Goal: Task Accomplishment & Management: Manage account settings

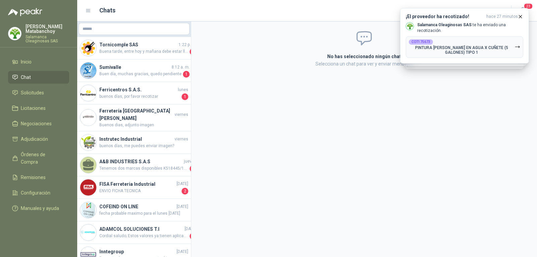
click at [305, 117] on div "No has seleccionado ningún chat Selecciona un chat para ver y enviar mensajes" at bounding box center [364, 138] width 346 height 235
click at [61, 81] on link "Chat" at bounding box center [38, 77] width 61 height 13
click at [29, 88] on link "Solicitudes" at bounding box center [38, 92] width 61 height 13
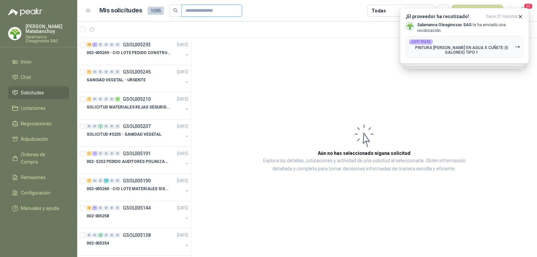
click at [186, 11] on input "text" at bounding box center [209, 10] width 47 height 11
click at [225, 16] on input "text" at bounding box center [209, 10] width 47 height 11
type input "******"
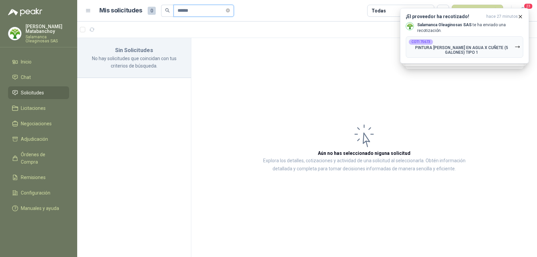
drag, startPoint x: 200, startPoint y: 11, endPoint x: 150, endPoint y: 16, distance: 49.6
click at [150, 16] on div "Mis solicitudes 0 ******" at bounding box center [166, 11] width 135 height 12
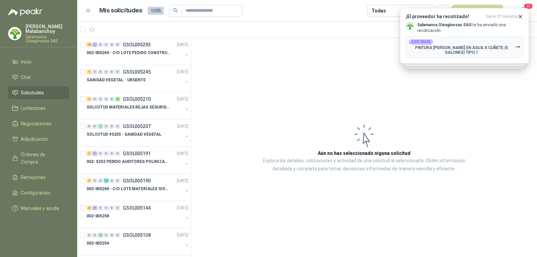
click at [50, 34] on p "Tatiana Matabanchoy" at bounding box center [48, 28] width 44 height 9
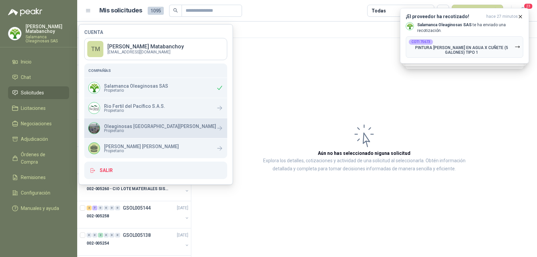
click at [103, 126] on div "Oleaginosas San Fernando Propietario" at bounding box center [152, 128] width 128 height 12
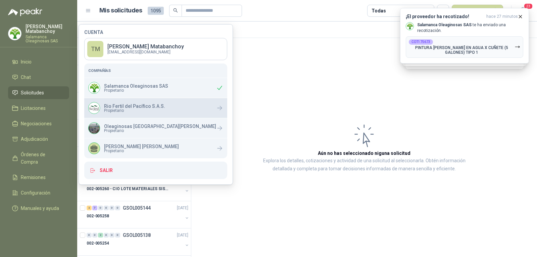
click at [113, 112] on span "Propietario" at bounding box center [134, 110] width 61 height 4
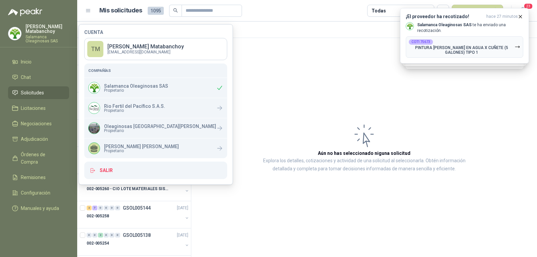
click at [254, 113] on article "Aún no has seleccionado niguna solicitud Explora los detalles, cotizaciones y a…" at bounding box center [364, 147] width 346 height 219
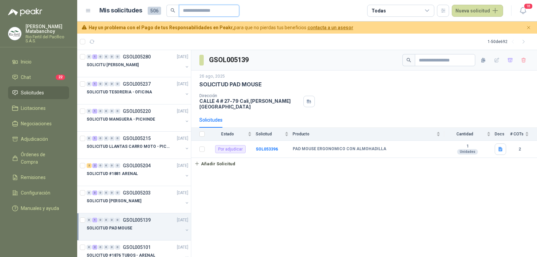
click at [200, 11] on input "text" at bounding box center [206, 10] width 47 height 11
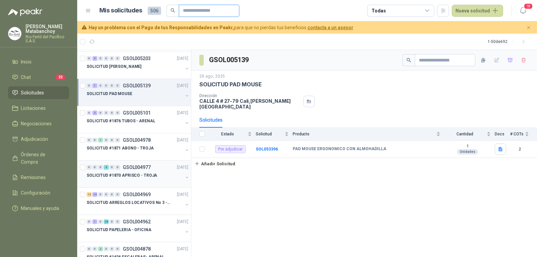
scroll to position [168, 0]
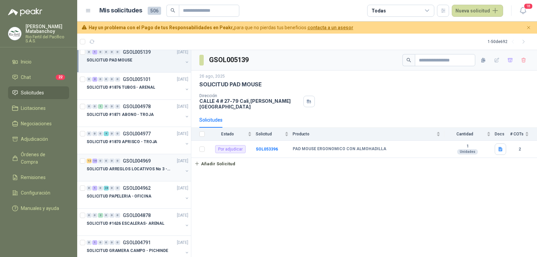
click at [144, 167] on p "SOLICITUD ARREGLOS LOCATIVOS No 3 - PICHINDE" at bounding box center [129, 169] width 84 height 6
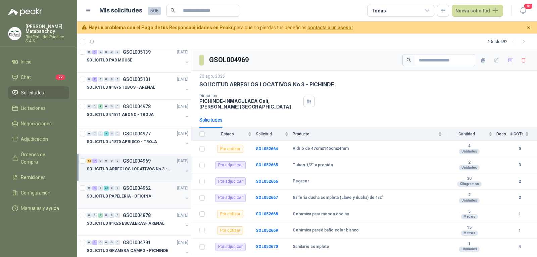
click at [146, 198] on p "SOLICITUD PAPELERIA - OFICINA" at bounding box center [119, 196] width 65 height 6
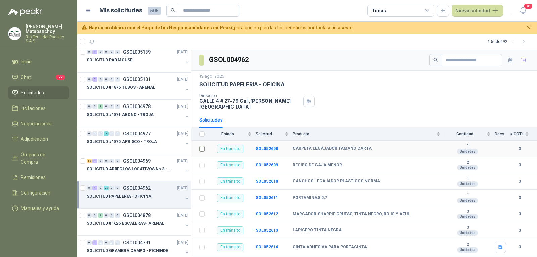
click at [199, 146] on td at bounding box center [199, 149] width 17 height 16
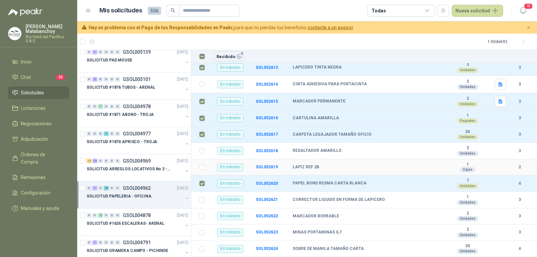
scroll to position [201, 0]
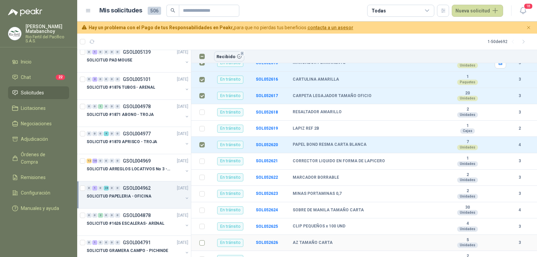
click at [199, 235] on td at bounding box center [199, 243] width 17 height 16
click at [201, 240] on td at bounding box center [199, 243] width 17 height 16
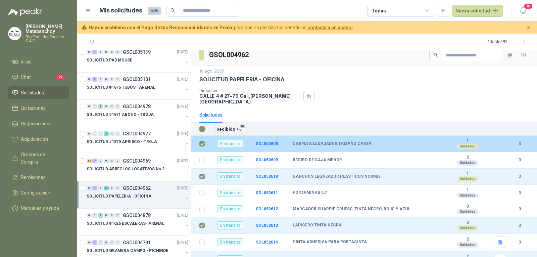
scroll to position [0, 0]
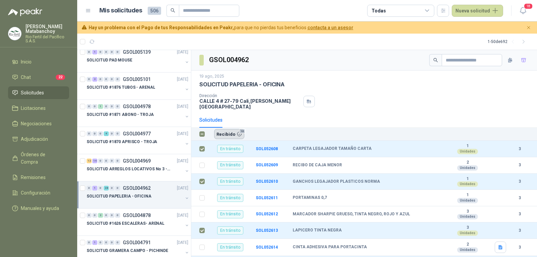
click at [233, 130] on button "Recibido 10" at bounding box center [229, 134] width 30 height 10
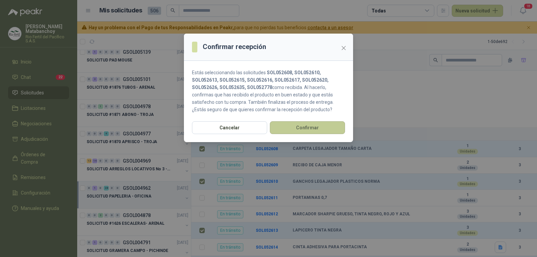
click at [288, 126] on button "Confirmar" at bounding box center [307, 127] width 75 height 13
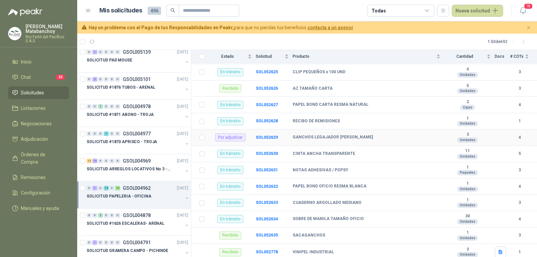
scroll to position [366, 0]
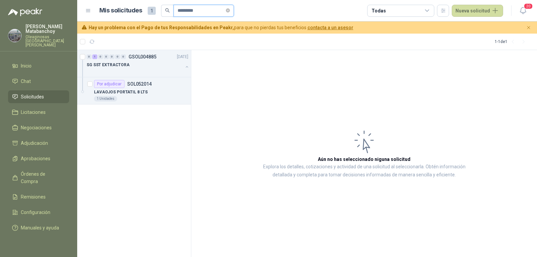
drag, startPoint x: 201, startPoint y: 13, endPoint x: 156, endPoint y: 15, distance: 45.3
click at [155, 15] on div "Mis solicitudes 1 *********" at bounding box center [166, 11] width 135 height 12
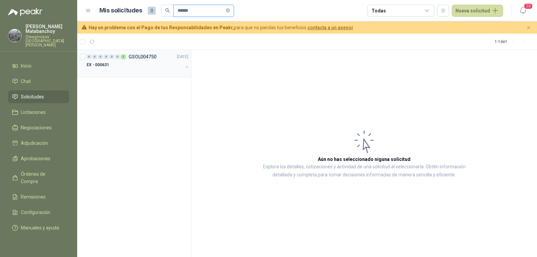
type input "******"
click at [139, 67] on div "EX - 000631" at bounding box center [135, 65] width 96 height 8
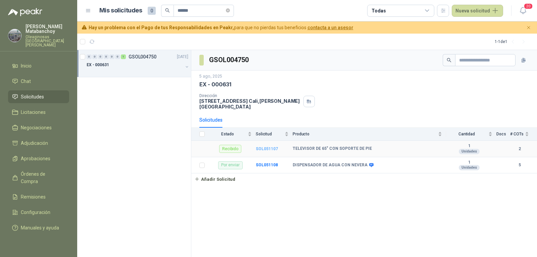
click at [259, 146] on b "SOL051107" at bounding box center [267, 148] width 22 height 5
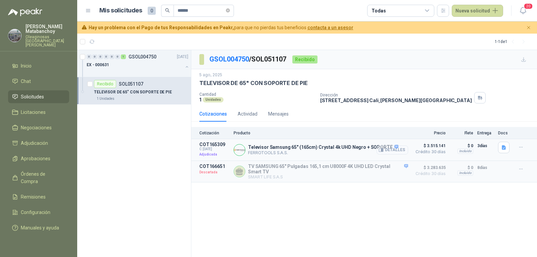
click at [385, 152] on button "Detalles" at bounding box center [393, 149] width 32 height 9
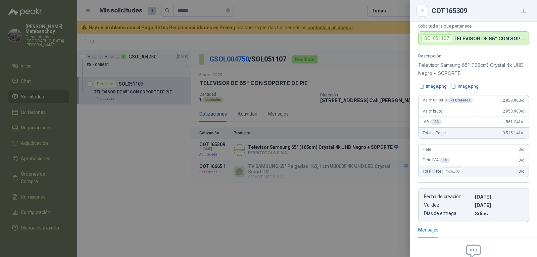
scroll to position [125, 0]
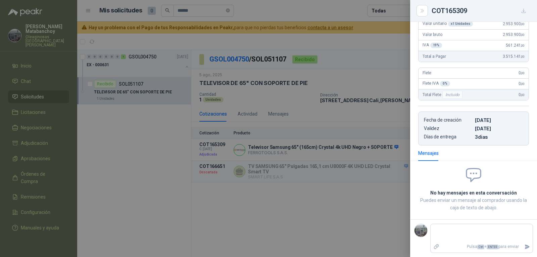
drag, startPoint x: 364, startPoint y: 173, endPoint x: 367, endPoint y: 173, distance: 3.4
click at [367, 173] on div at bounding box center [268, 128] width 537 height 257
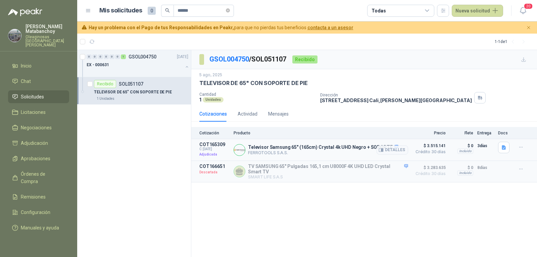
click at [528, 149] on div at bounding box center [521, 147] width 13 height 11
click at [521, 146] on icon "button" at bounding box center [521, 147] width 6 height 6
click at [220, 146] on p "COT165309" at bounding box center [214, 144] width 30 height 5
click at [211, 154] on p "Adjudicada" at bounding box center [214, 154] width 30 height 7
click at [390, 149] on button "Detalles" at bounding box center [393, 149] width 32 height 9
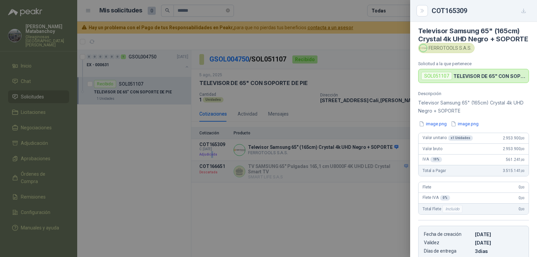
scroll to position [0, 0]
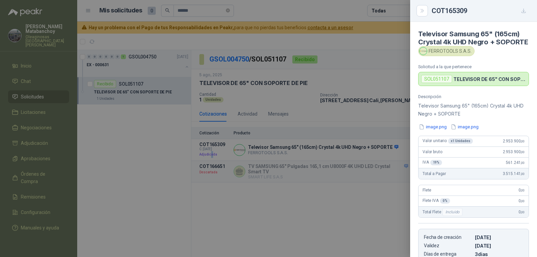
click at [525, 7] on button "button" at bounding box center [523, 10] width 11 height 11
click at [443, 83] on div "SOL051107" at bounding box center [436, 79] width 31 height 8
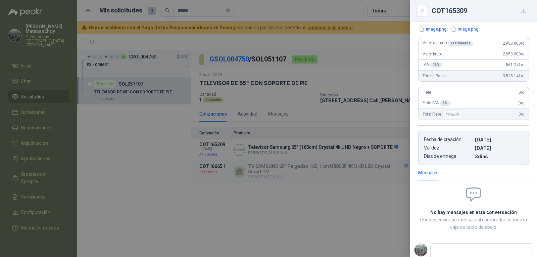
scroll to position [125, 0]
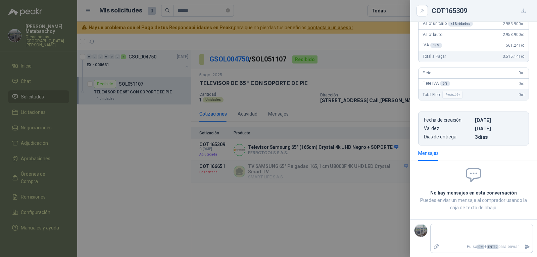
click at [317, 145] on div at bounding box center [268, 128] width 537 height 257
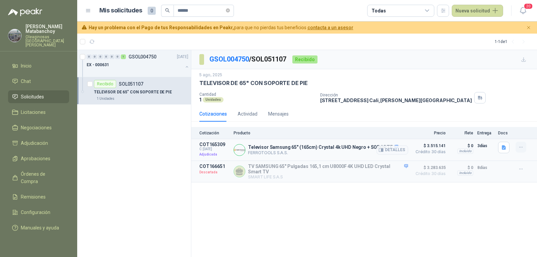
click at [519, 147] on icon "button" at bounding box center [521, 147] width 6 height 6
click at [213, 154] on p "Adjudicada" at bounding box center [214, 154] width 30 height 7
click at [242, 112] on div "Actividad" at bounding box center [248, 113] width 20 height 7
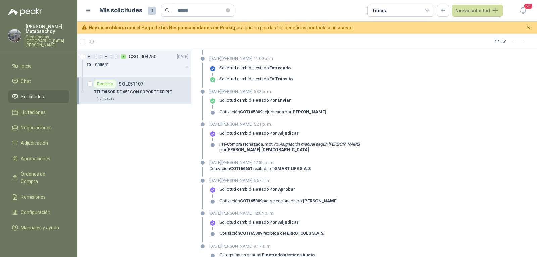
scroll to position [85, 0]
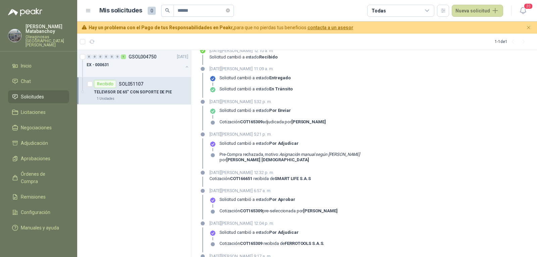
drag, startPoint x: 292, startPoint y: 212, endPoint x: 354, endPoint y: 211, distance: 62.1
click at [354, 211] on div "08 de agosto de 2025, 6:57 a. m. Solicitud cambió a estado Por aprobar Cotizaci…" at bounding box center [364, 203] width 330 height 32
drag, startPoint x: 219, startPoint y: 211, endPoint x: 350, endPoint y: 215, distance: 131.6
click at [350, 215] on div "08 de agosto de 2025, 6:57 a. m. Solicitud cambió a estado Por aprobar Cotizaci…" at bounding box center [364, 203] width 330 height 32
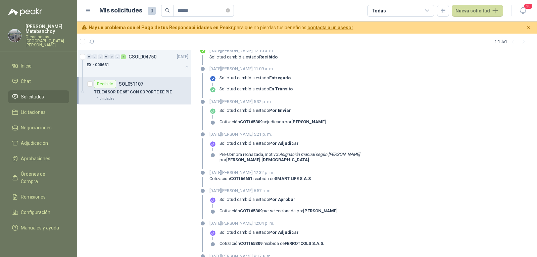
drag, startPoint x: 220, startPoint y: 121, endPoint x: 335, endPoint y: 130, distance: 115.1
click at [335, 130] on div "13 de agosto de 2025, 5:32 p. m. Solicitud cambió a estado Por enviar Cotizació…" at bounding box center [364, 114] width 330 height 32
click at [268, 162] on div "Pre-Compra rechazada, motivo: Asignación manual según Henry por Simón Mosquera" at bounding box center [289, 160] width 140 height 16
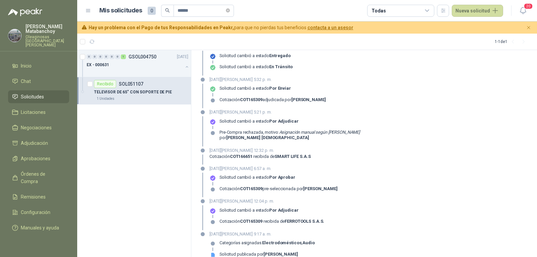
scroll to position [118, 0]
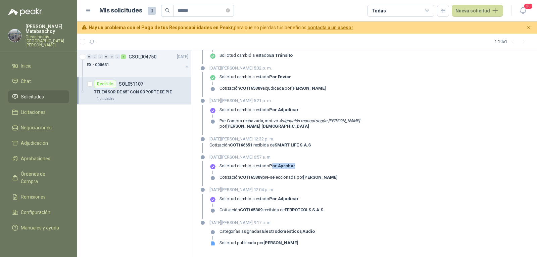
drag, startPoint x: 272, startPoint y: 166, endPoint x: 308, endPoint y: 170, distance: 36.1
click at [308, 170] on div "Solicitud cambió a estado Por aprobar" at bounding box center [273, 168] width 128 height 11
drag, startPoint x: 206, startPoint y: 166, endPoint x: 273, endPoint y: 166, distance: 66.4
click at [259, 170] on div "08 de agosto de 2025, 6:57 a. m. Solicitud cambió a estado Por aprobar Cotizaci…" at bounding box center [364, 170] width 330 height 32
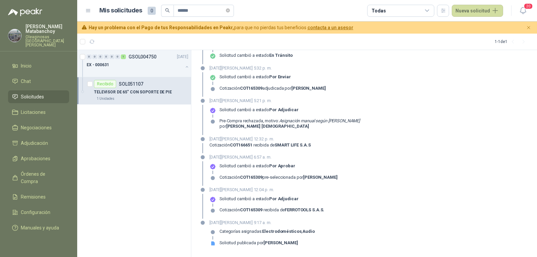
click at [275, 166] on strong "Por aprobar" at bounding box center [282, 165] width 26 height 5
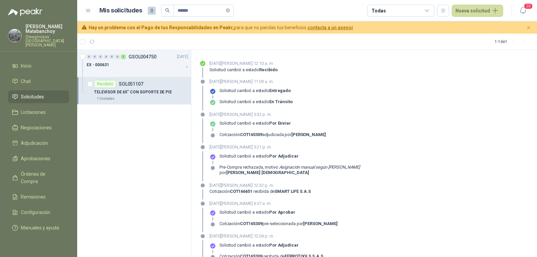
scroll to position [0, 0]
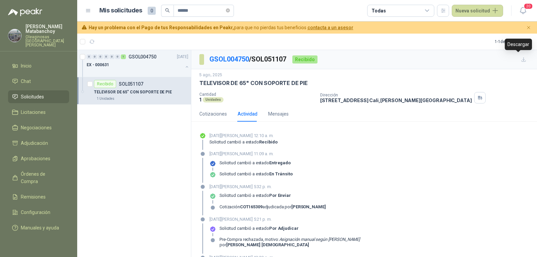
click at [518, 59] on button "button" at bounding box center [523, 59] width 11 height 11
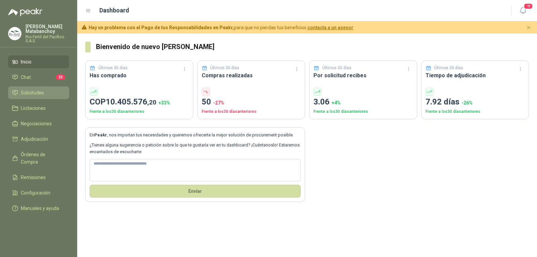
click at [33, 91] on span "Solicitudes" at bounding box center [32, 92] width 23 height 7
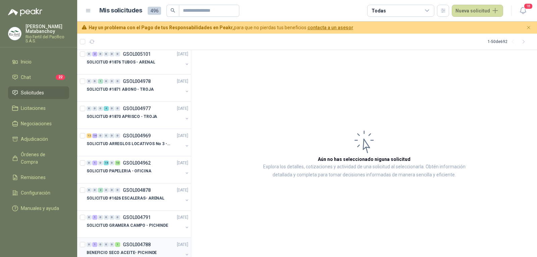
scroll to position [302, 0]
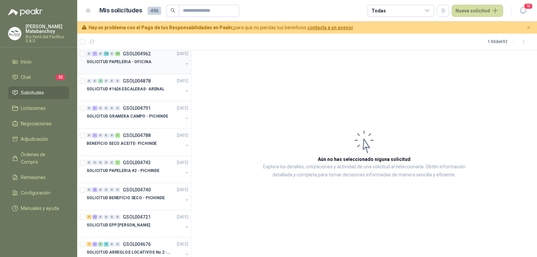
click at [140, 69] on div at bounding box center [135, 68] width 96 height 5
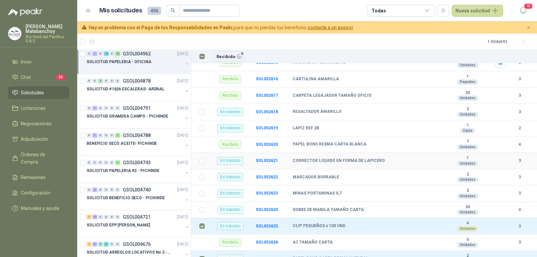
scroll to position [198, 0]
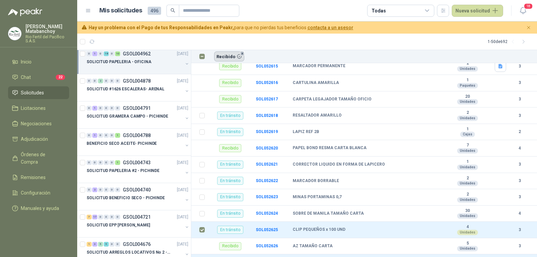
click at [235, 53] on button "Recibido 8" at bounding box center [229, 56] width 30 height 10
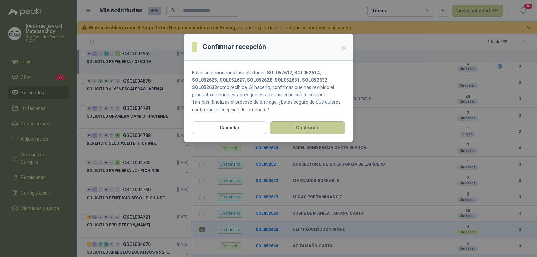
drag, startPoint x: 289, startPoint y: 133, endPoint x: 293, endPoint y: 131, distance: 3.9
click at [293, 131] on button "Confirmar" at bounding box center [307, 127] width 75 height 13
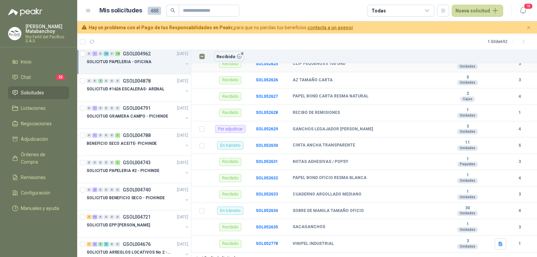
scroll to position [366, 0]
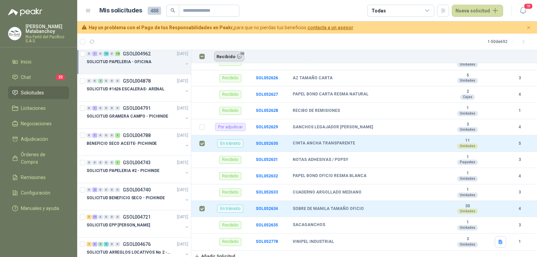
click at [230, 57] on button "Recibido 10" at bounding box center [229, 56] width 30 height 10
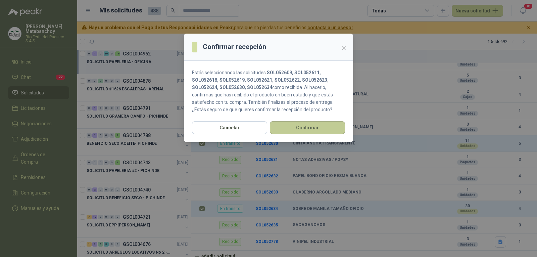
click at [291, 122] on button "Confirmar" at bounding box center [307, 127] width 75 height 13
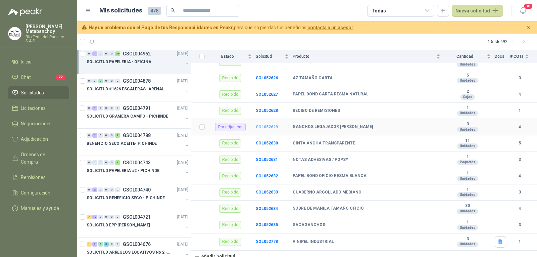
click at [271, 125] on b "SOL052629" at bounding box center [267, 127] width 22 height 5
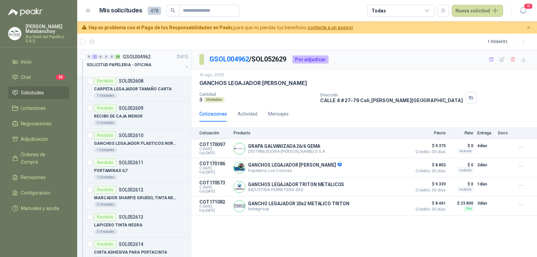
drag, startPoint x: 133, startPoint y: 66, endPoint x: 139, endPoint y: 68, distance: 6.3
click at [134, 66] on p "SOLICITUD PAPELERIA - OFICINA" at bounding box center [119, 65] width 65 height 6
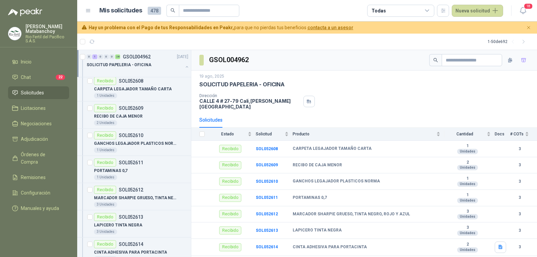
click at [184, 68] on button "button" at bounding box center [186, 66] width 5 height 5
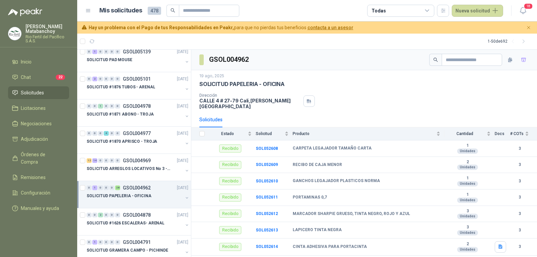
click at [333, 103] on div "Dirección [STREET_ADDRESS][PERSON_NAME]" at bounding box center [364, 101] width 330 height 16
